Goal: Information Seeking & Learning: Find specific fact

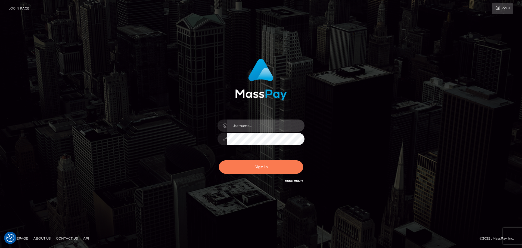
type input "hello.feetfinder"
click at [267, 165] on button "Sign in" at bounding box center [261, 166] width 84 height 13
type input "hello.feetfinder"
click at [292, 167] on button "Sign in" at bounding box center [261, 166] width 84 height 13
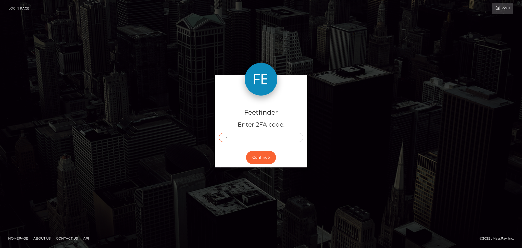
type input "0"
type input "7"
type input "5"
type input "8"
type input "9"
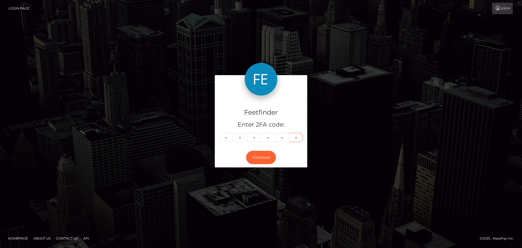
type input "0"
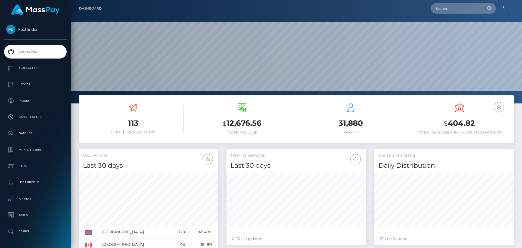
scroll to position [97, 140]
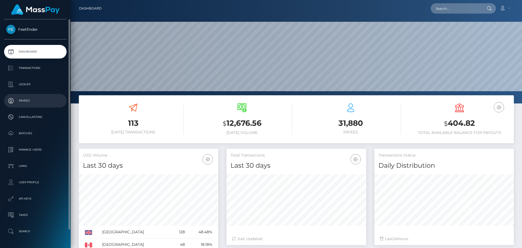
click at [24, 99] on p "Payees" at bounding box center [35, 101] width 58 height 8
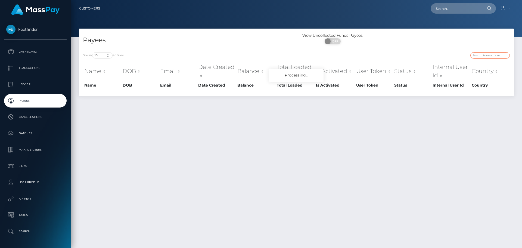
click at [491, 56] on input "search" at bounding box center [490, 55] width 39 height 6
paste input "389114717710"
type input "3"
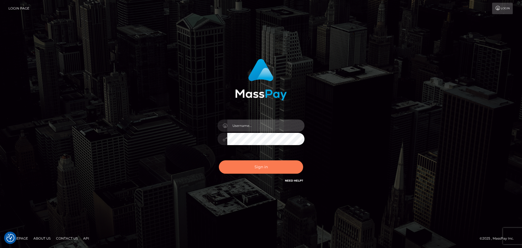
type input "hello.feetfinder"
click at [264, 171] on button "Sign in" at bounding box center [261, 166] width 84 height 13
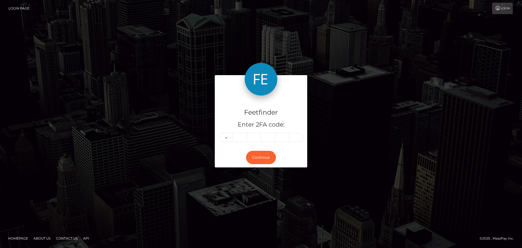
type input "0"
type input "7"
type input "5"
type input "4"
type input "8"
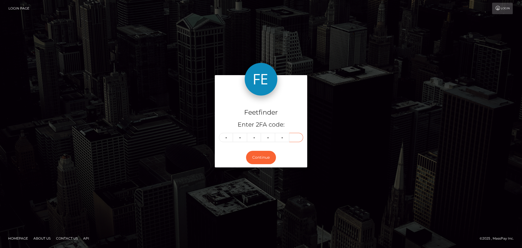
type input "8"
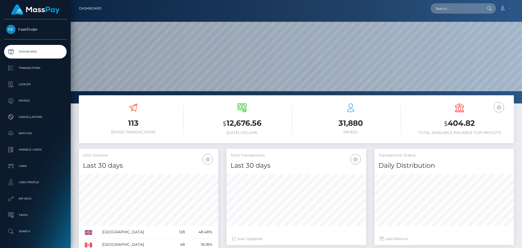
scroll to position [97, 140]
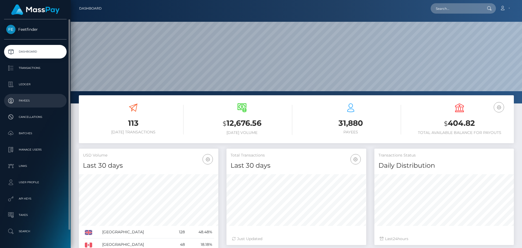
click at [32, 103] on p "Payees" at bounding box center [35, 101] width 58 height 8
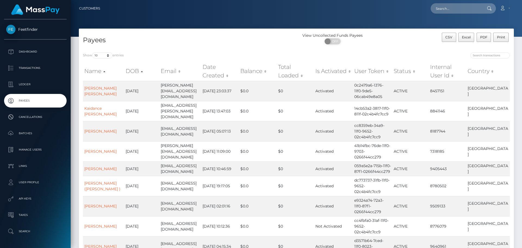
click at [377, 57] on div at bounding box center [405, 56] width 209 height 8
click at [493, 57] on input "search" at bounding box center [490, 55] width 39 height 6
paste input "009b2d35-82bd-11f0-8023-0266f44cc279"
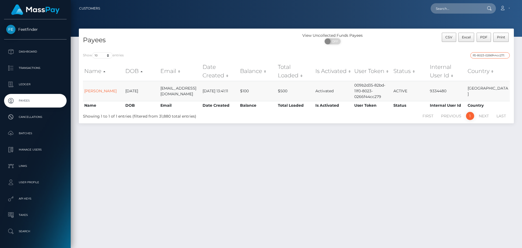
type input "009b2d35-82bd-11f0-8023-0266f44cc279"
click at [99, 88] on td "[PERSON_NAME]" at bounding box center [103, 91] width 41 height 20
click at [95, 91] on link "Karolynne Bolger" at bounding box center [100, 90] width 32 height 5
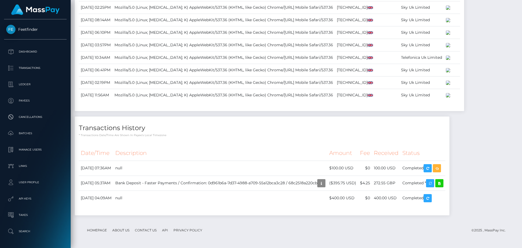
scroll to position [585, 0]
